Goal: Task Accomplishment & Management: Use online tool/utility

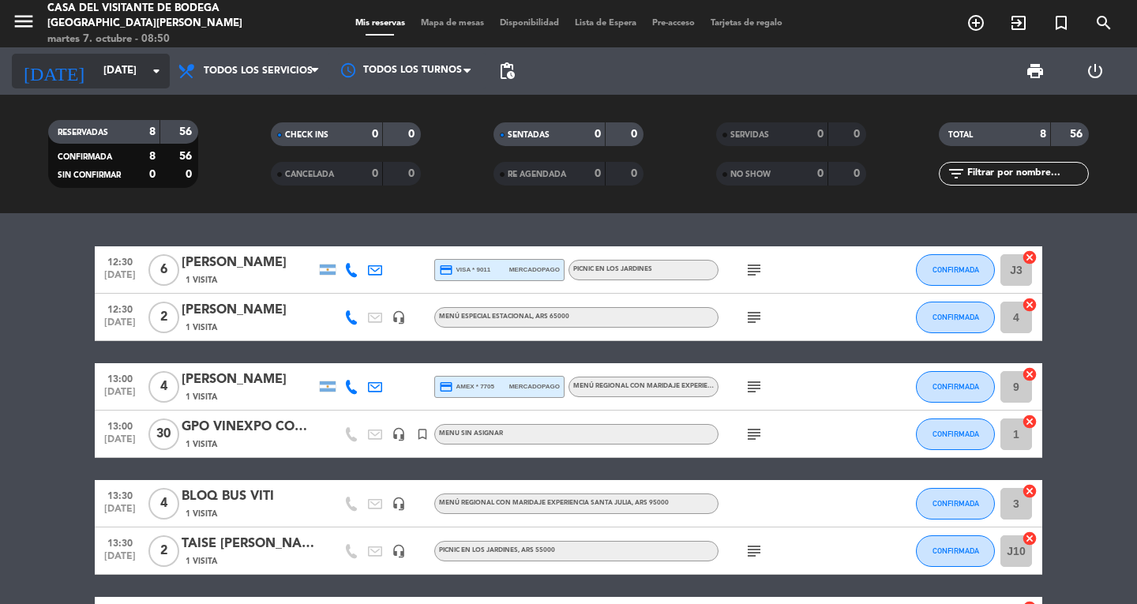
click at [151, 75] on icon "arrow_drop_down" at bounding box center [156, 71] width 19 height 19
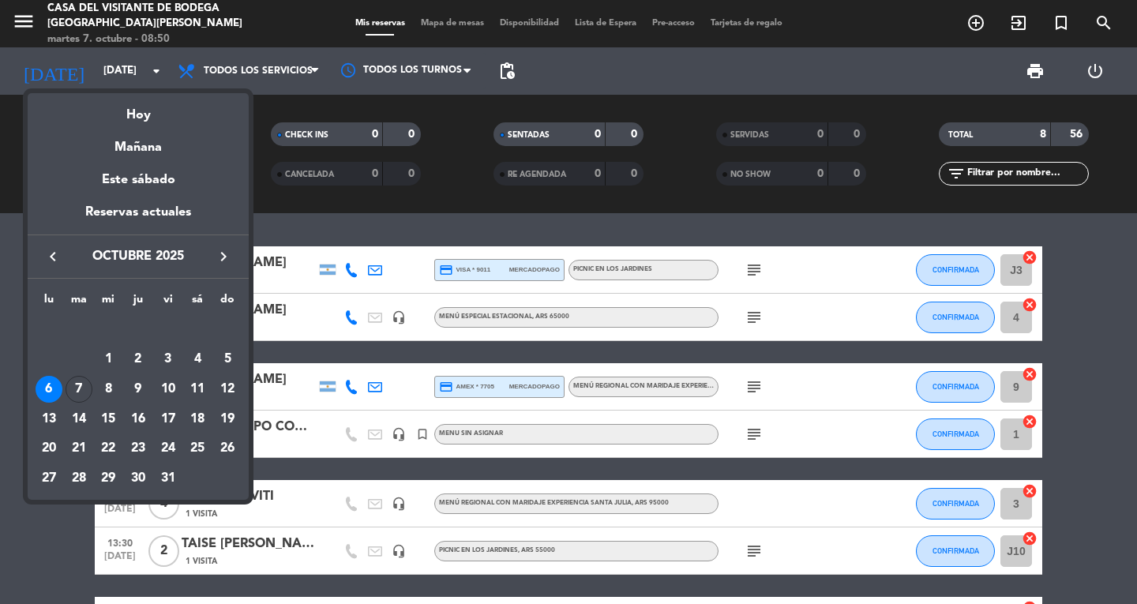
click at [76, 384] on div "7" at bounding box center [79, 389] width 27 height 27
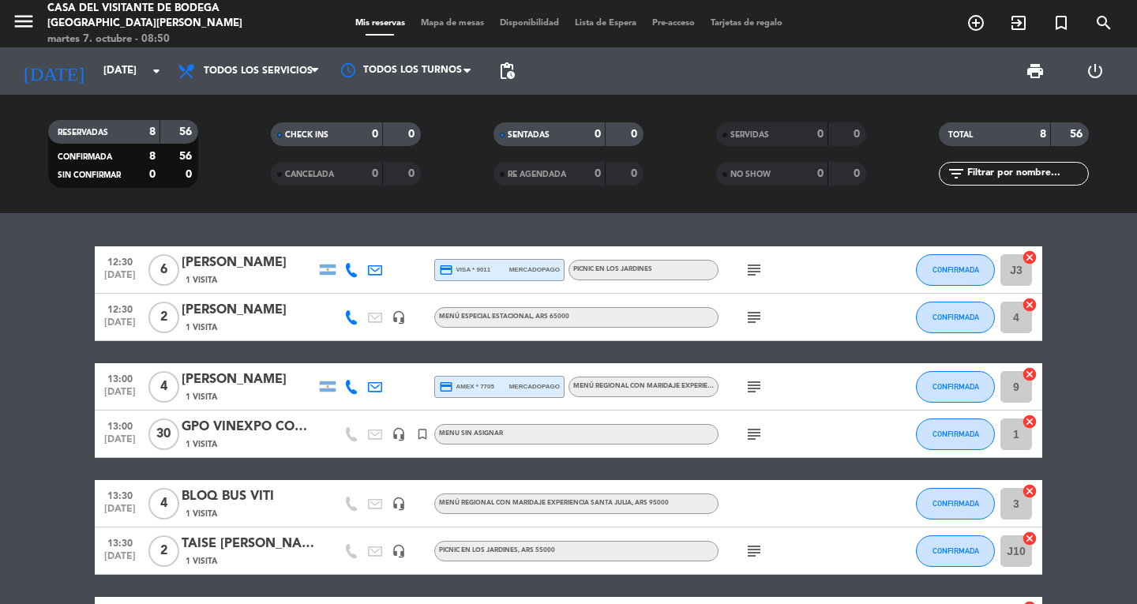
type input "[DATE]"
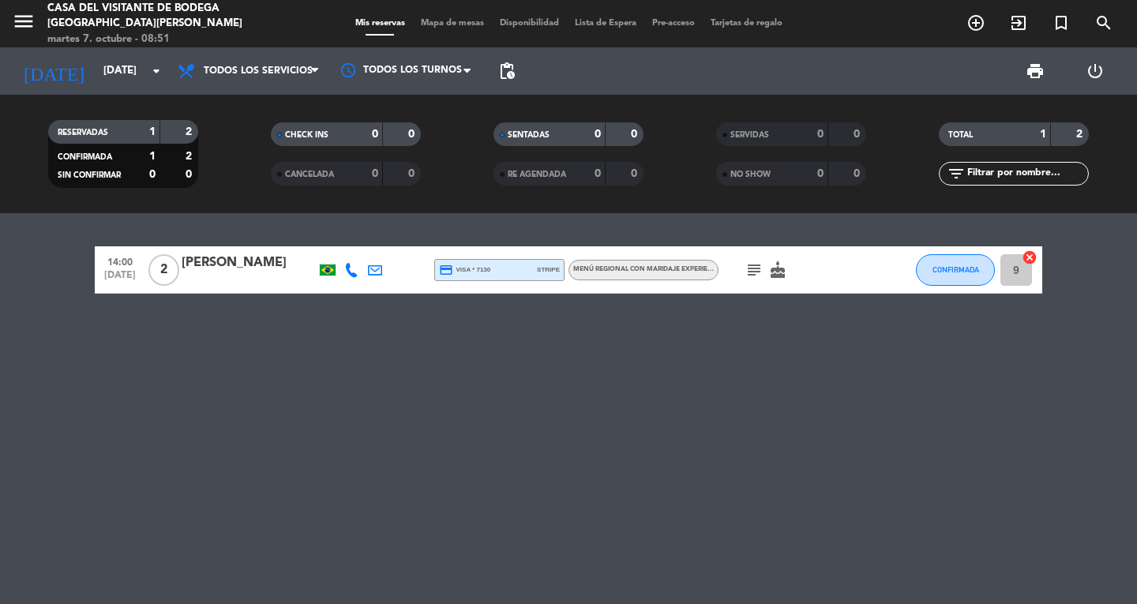
click at [760, 274] on icon "subject" at bounding box center [754, 270] width 19 height 19
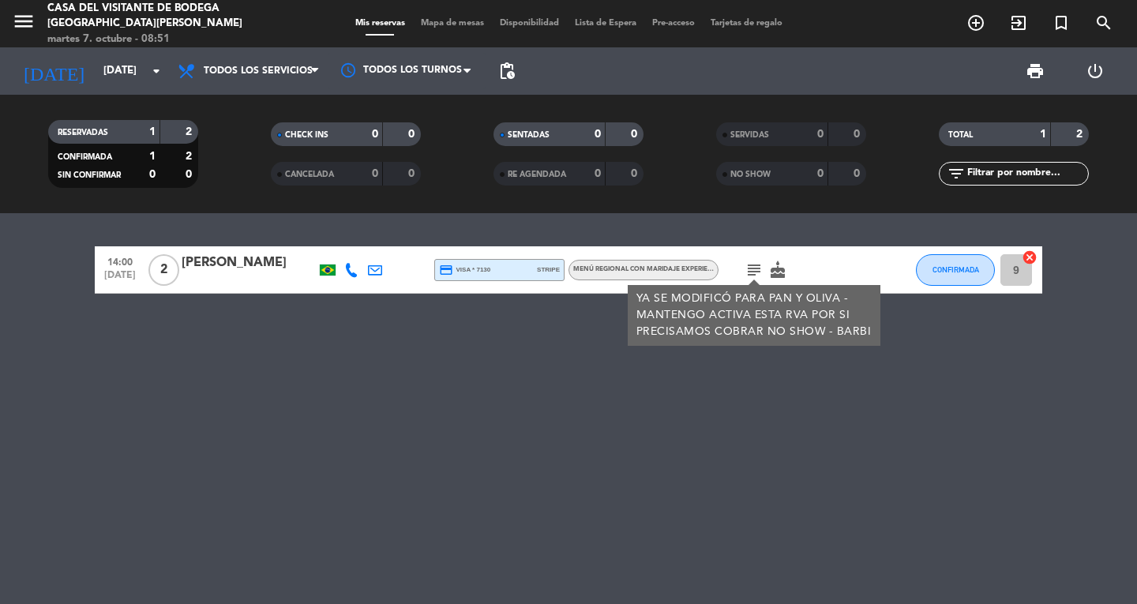
click at [760, 274] on icon "subject" at bounding box center [754, 270] width 19 height 19
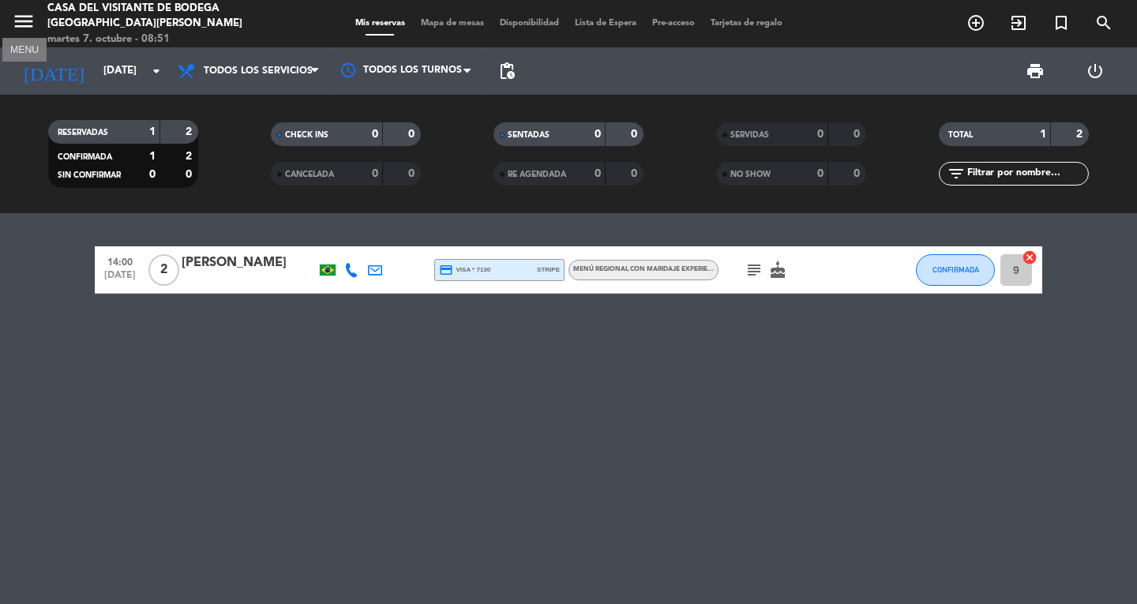
click at [21, 26] on icon "menu" at bounding box center [24, 21] width 24 height 24
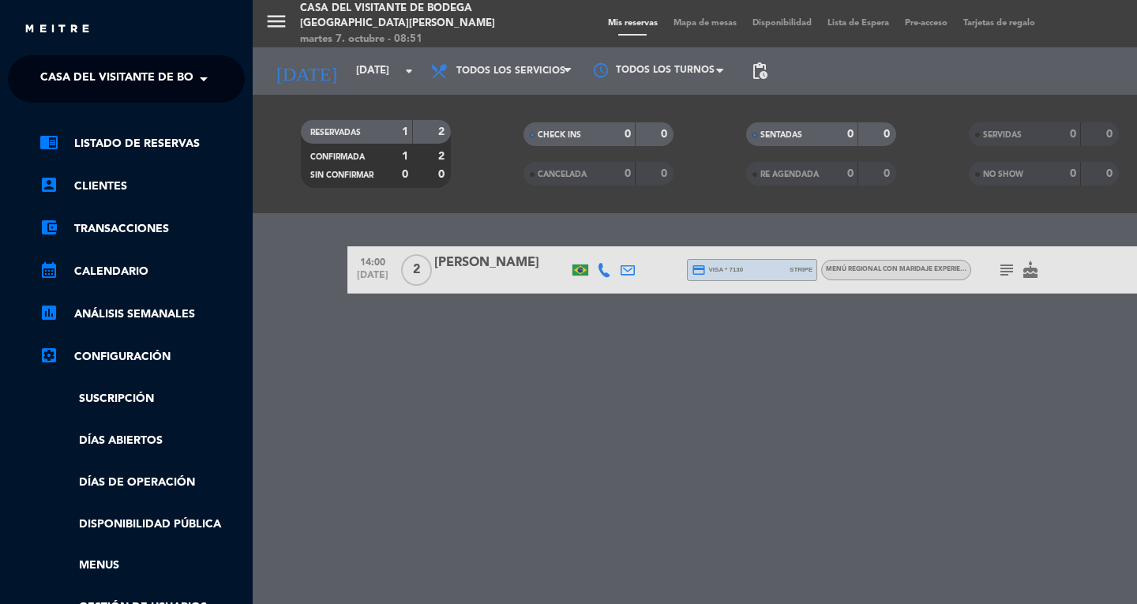
click at [122, 70] on span "Casa del Visitante de Bodega [GEOGRAPHIC_DATA][PERSON_NAME]" at bounding box center [238, 78] width 397 height 33
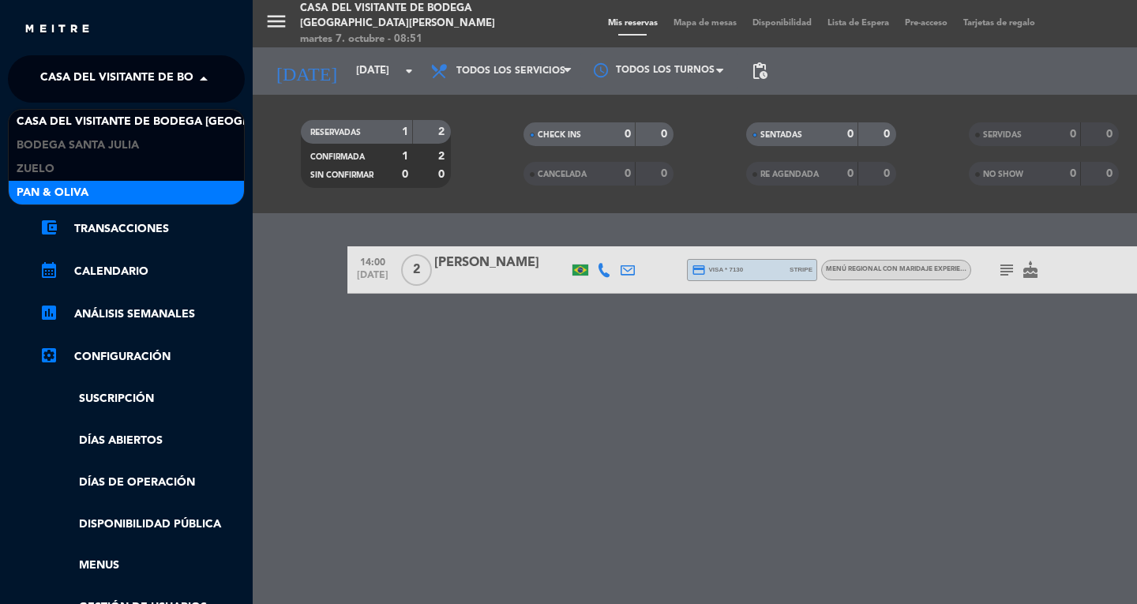
click at [111, 187] on div "Pan & Oliva" at bounding box center [126, 193] width 235 height 24
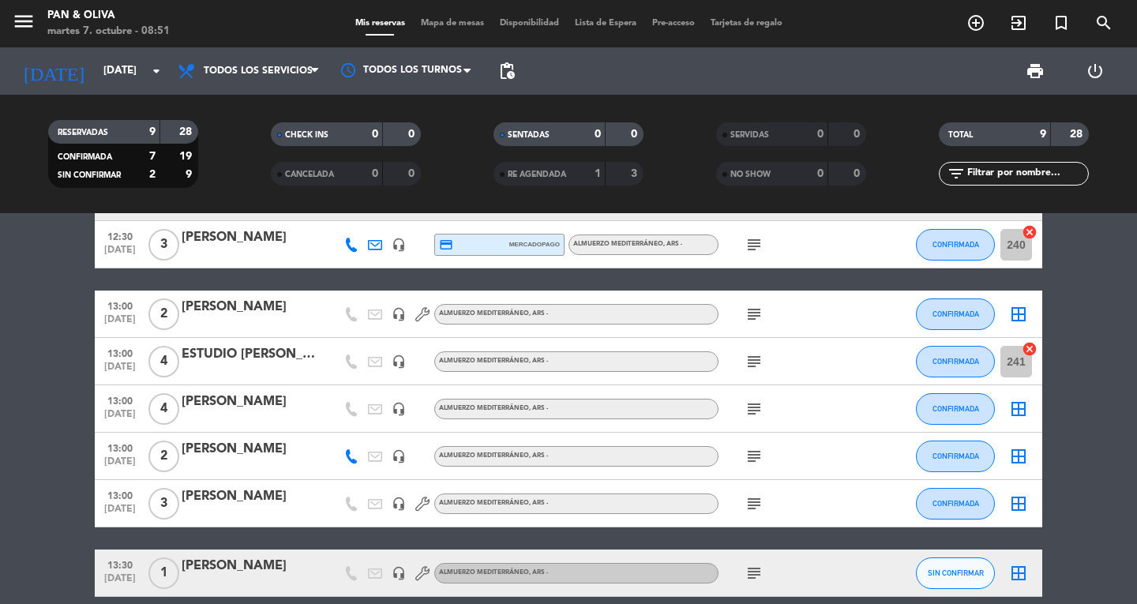
scroll to position [158, 0]
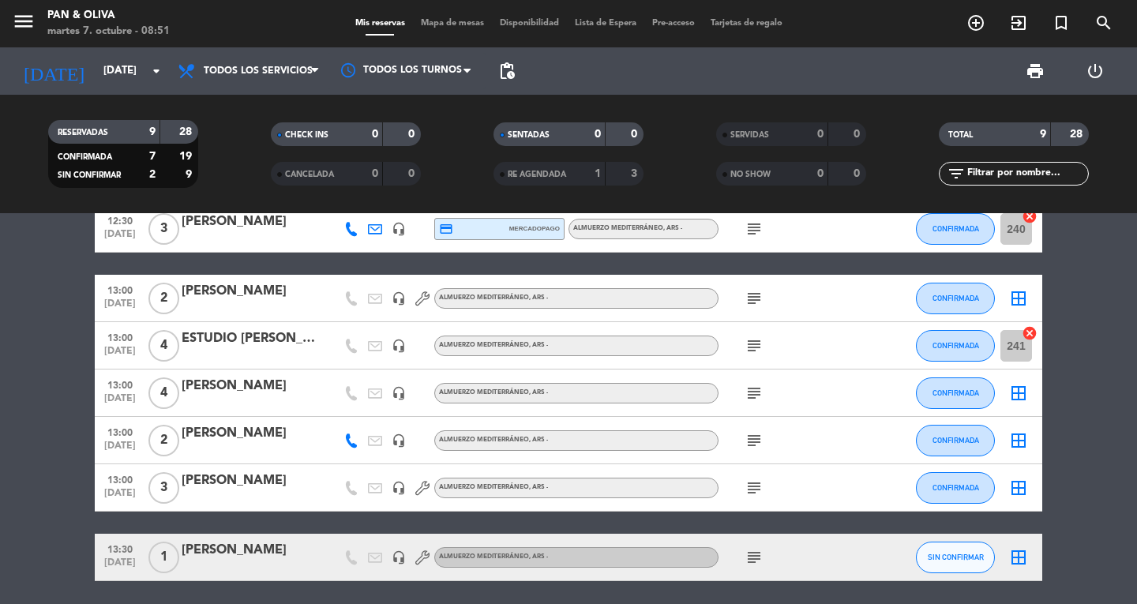
click at [746, 297] on icon "subject" at bounding box center [754, 298] width 19 height 19
click at [28, 24] on icon "menu" at bounding box center [24, 21] width 24 height 24
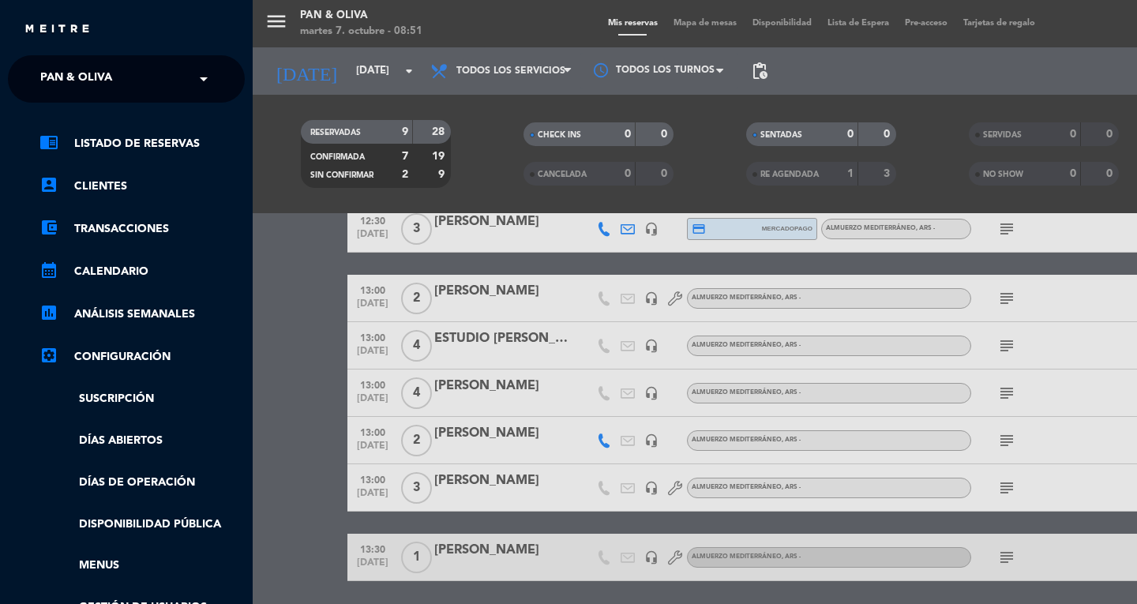
click at [81, 83] on span "Pan & Oliva" at bounding box center [76, 78] width 72 height 33
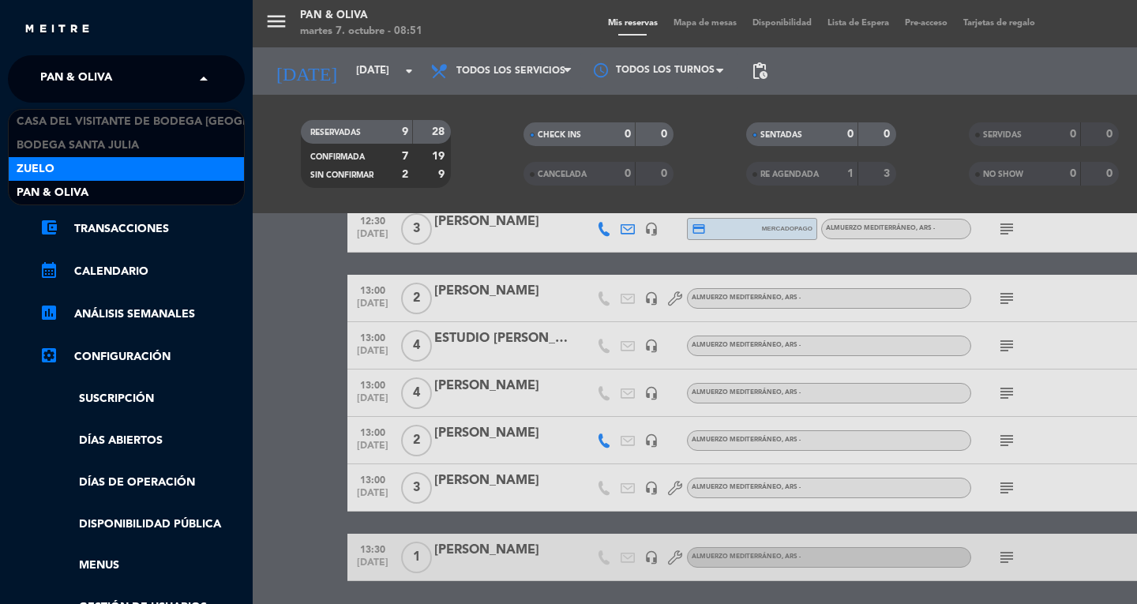
click at [77, 161] on div "Zuelo" at bounding box center [126, 169] width 235 height 24
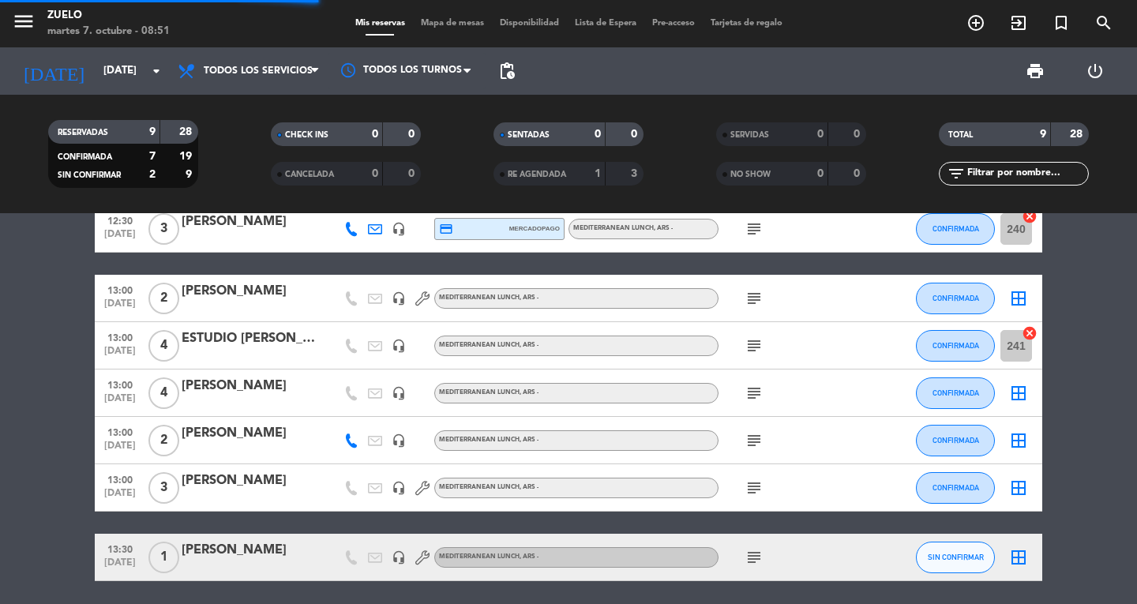
scroll to position [0, 0]
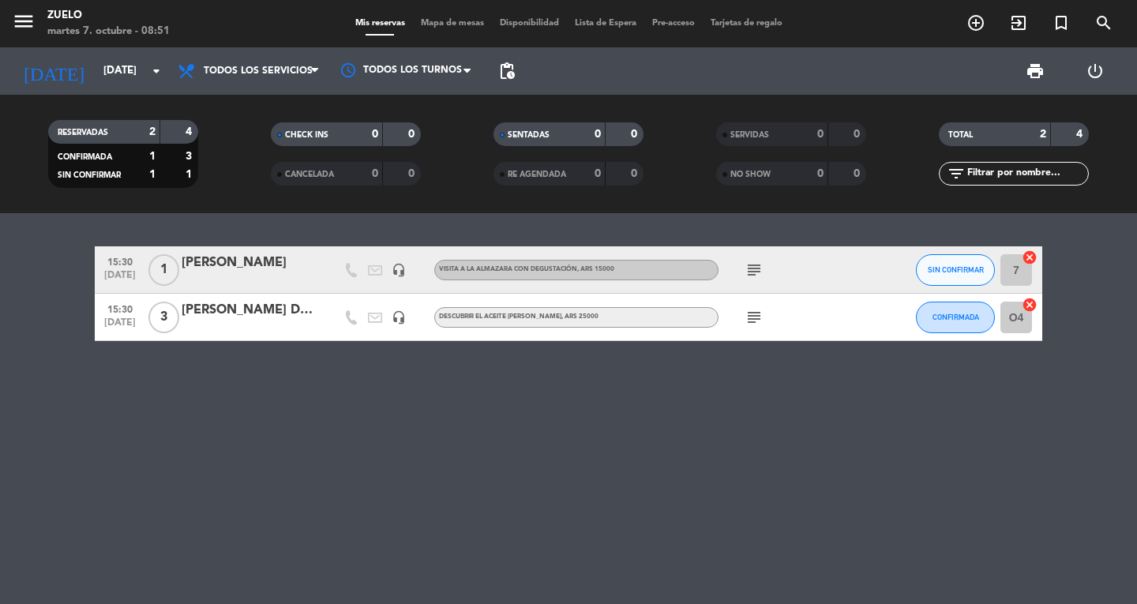
click at [752, 271] on icon "subject" at bounding box center [754, 270] width 19 height 19
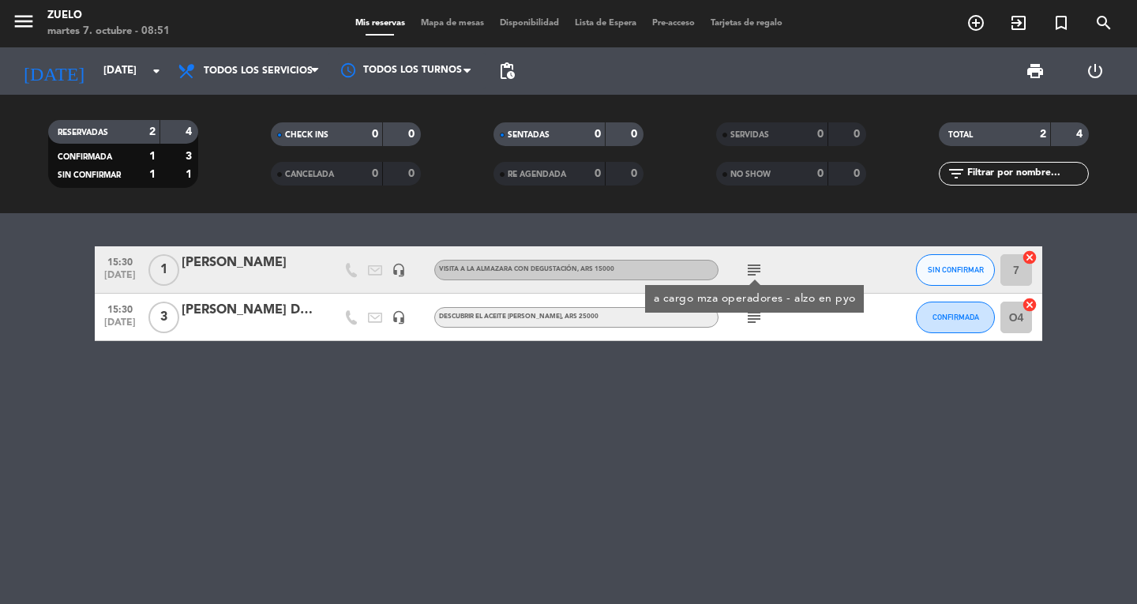
click at [749, 271] on icon "subject" at bounding box center [754, 270] width 19 height 19
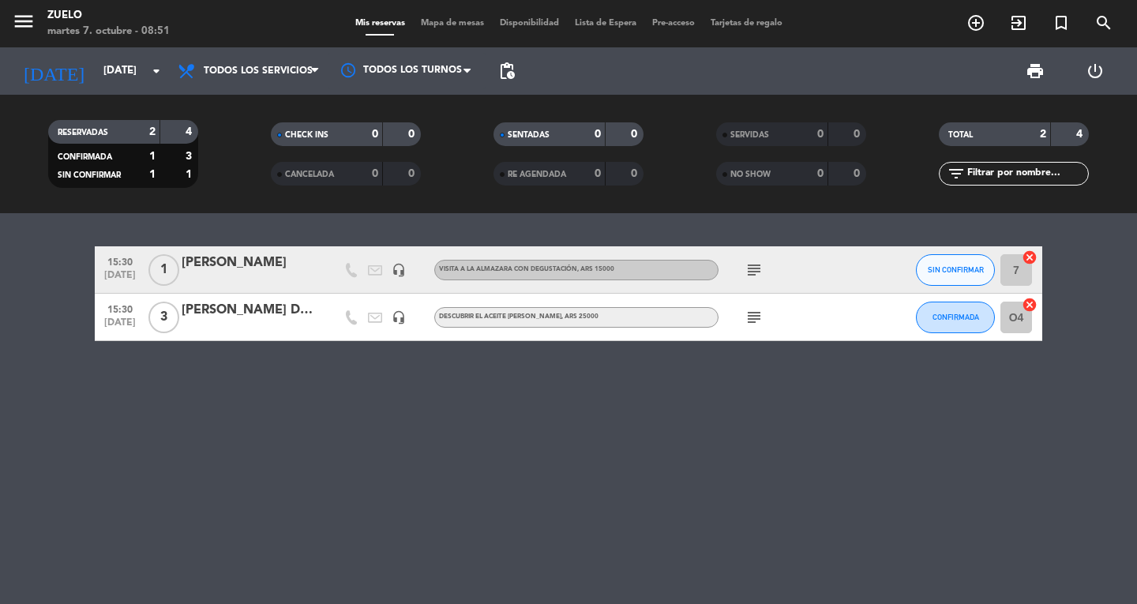
click at [746, 313] on icon "subject" at bounding box center [754, 317] width 19 height 19
click at [31, 26] on icon "menu" at bounding box center [24, 21] width 24 height 24
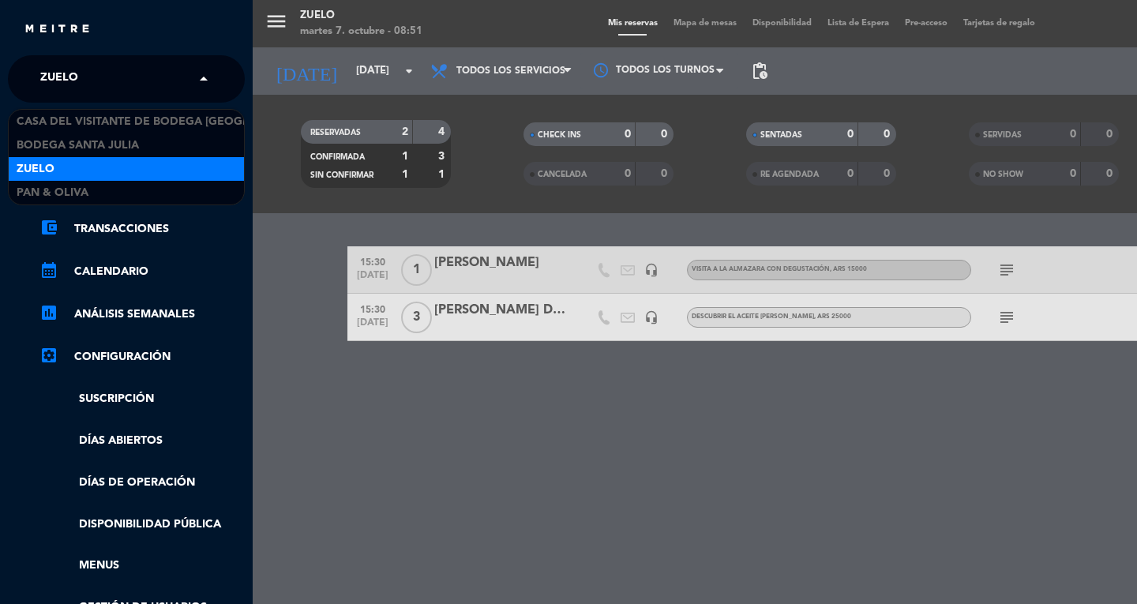
click at [54, 76] on span "Zuelo" at bounding box center [59, 78] width 38 height 33
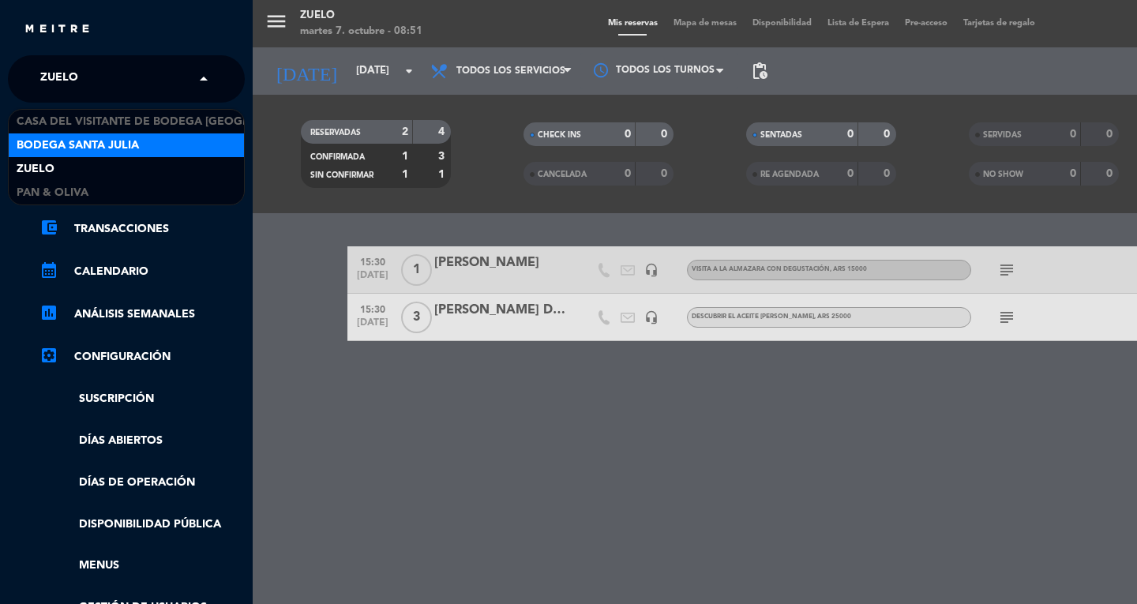
click at [77, 141] on span "Bodega Santa Julia" at bounding box center [78, 146] width 122 height 18
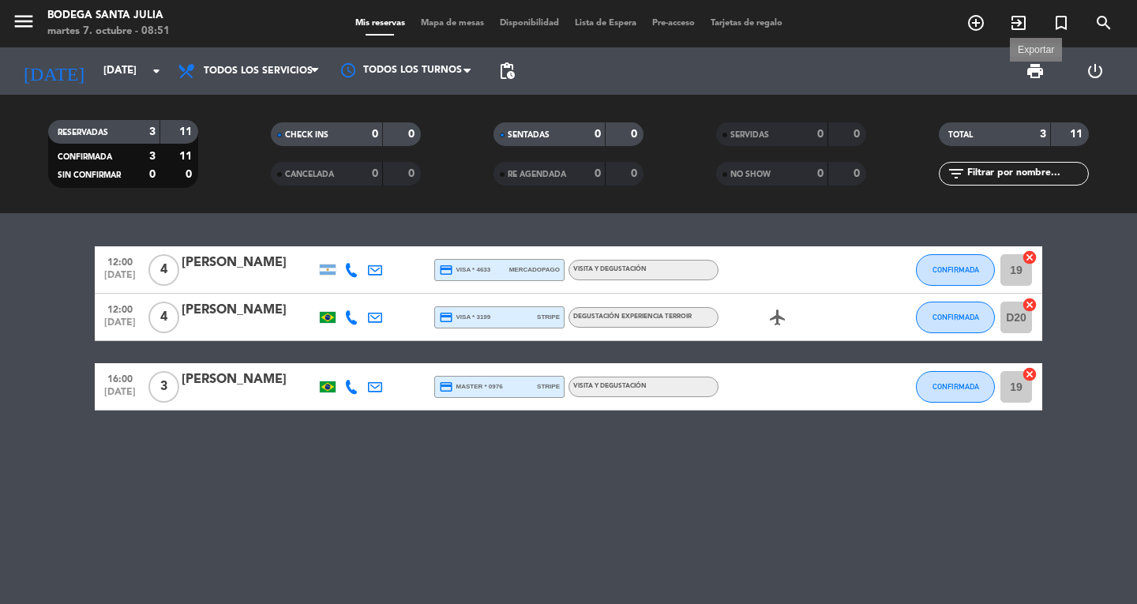
click at [1036, 71] on span "print" at bounding box center [1035, 71] width 19 height 19
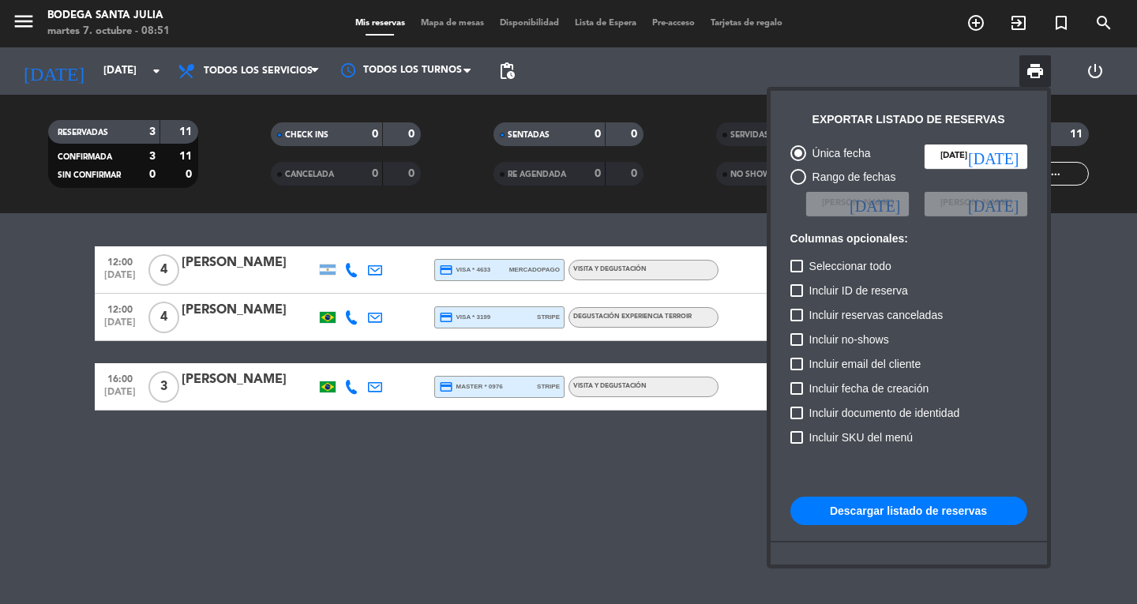
click at [865, 516] on button "Descargar listado de reservas" at bounding box center [908, 511] width 237 height 28
click at [1097, 279] on div at bounding box center [568, 302] width 1137 height 604
